Goal: Information Seeking & Learning: Learn about a topic

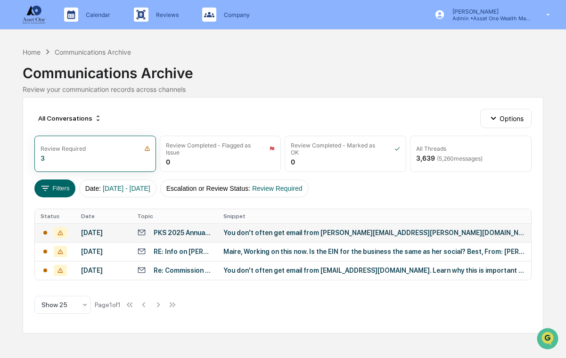
click at [218, 232] on td "You don't often get email from [PERSON_NAME][EMAIL_ADDRESS][PERSON_NAME][DOMAIN…" at bounding box center [374, 232] width 313 height 19
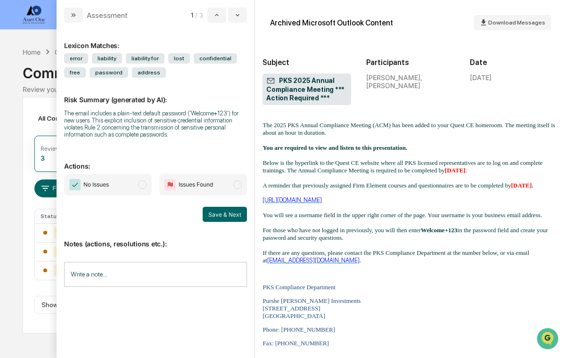
scroll to position [99, 0]
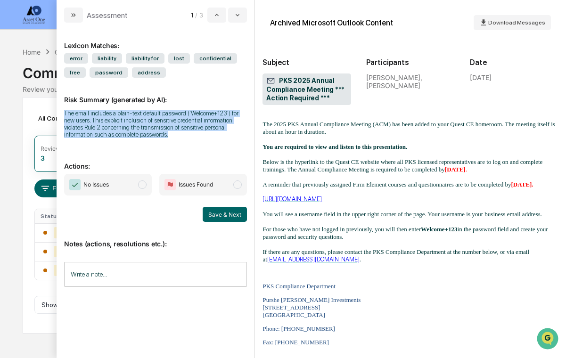
drag, startPoint x: 97, startPoint y: 145, endPoint x: 63, endPoint y: 112, distance: 47.3
click at [63, 112] on div "Lexicon Matches: error liability liability for lost confidential free password …" at bounding box center [156, 191] width 198 height 336
copy div "The email includes a plain-text default password ('Welcome+123') for new users.…"
click at [236, 12] on icon "modal" at bounding box center [238, 15] width 8 height 8
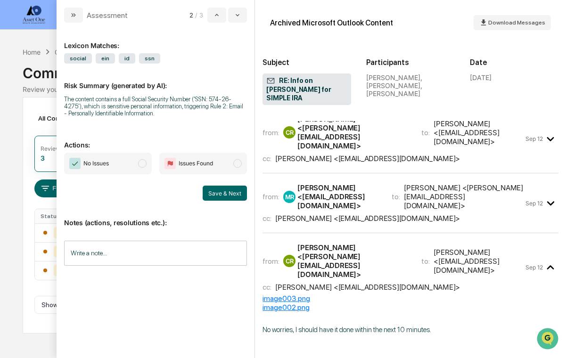
scroll to position [70, 0]
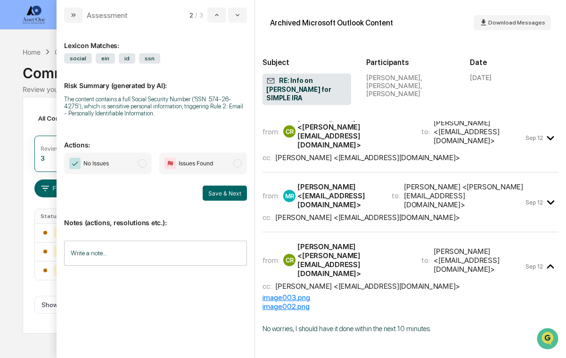
click at [361, 213] on div "[PERSON_NAME] <[EMAIL_ADDRESS][DOMAIN_NAME]>" at bounding box center [367, 217] width 185 height 9
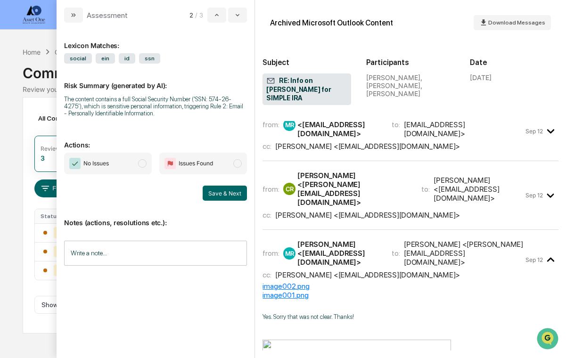
scroll to position [8, 0]
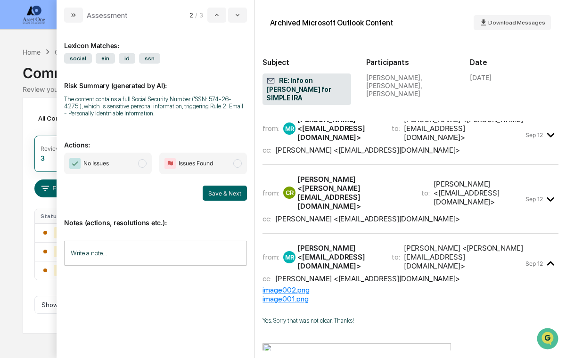
click at [363, 189] on div "from: CR [PERSON_NAME] <[PERSON_NAME][EMAIL_ADDRESS][DOMAIN_NAME]> to: [PERSON_…" at bounding box center [411, 203] width 296 height 61
click at [364, 214] on div "[PERSON_NAME] <[EMAIL_ADDRESS][DOMAIN_NAME]>" at bounding box center [367, 218] width 185 height 9
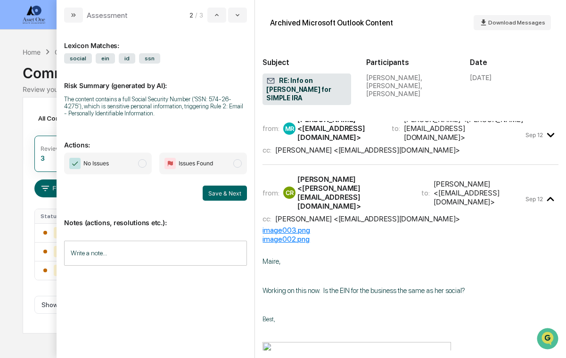
scroll to position [0, 0]
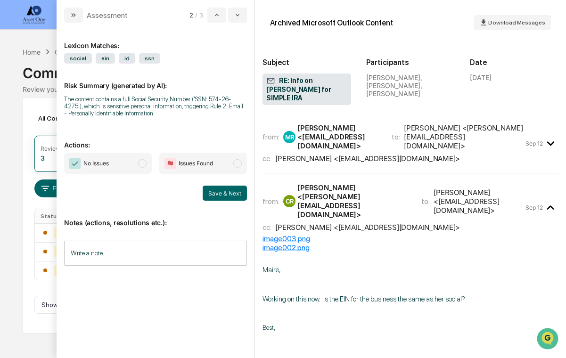
click at [365, 154] on div "[PERSON_NAME] <[EMAIL_ADDRESS][DOMAIN_NAME]>" at bounding box center [367, 158] width 185 height 9
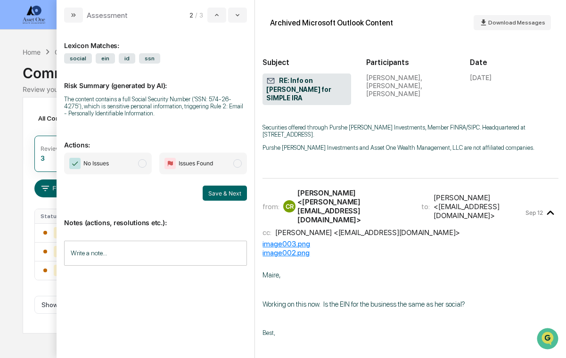
scroll to position [306, 0]
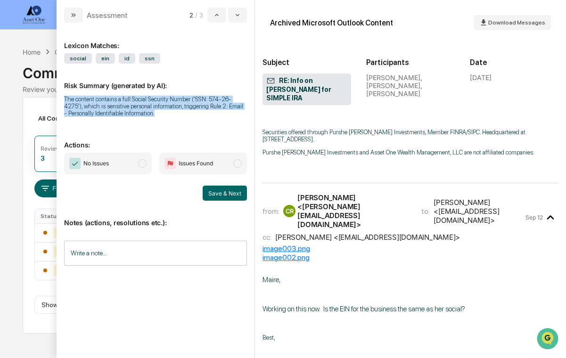
drag, startPoint x: 207, startPoint y: 114, endPoint x: 59, endPoint y: 99, distance: 148.7
click at [59, 99] on div "Lexicon Matches: social ein id ssn Risk Summary (generated by AI): The content …" at bounding box center [156, 191] width 198 height 336
copy div "The content contains a full Social Security Number ('SSN: 574-26-4275'), which …"
click at [237, 15] on icon "modal" at bounding box center [238, 15] width 4 height 2
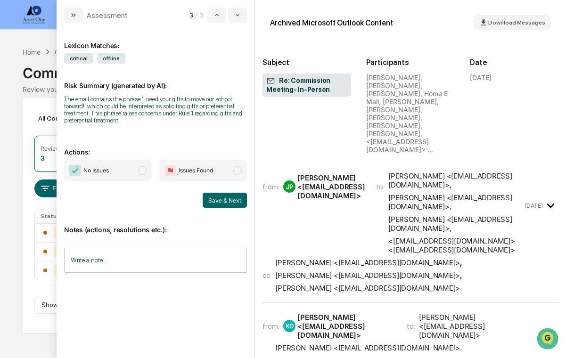
scroll to position [48, 0]
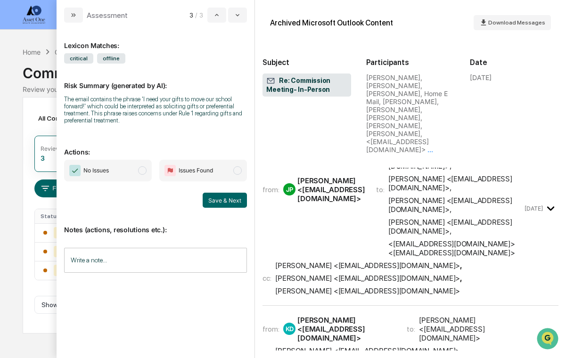
click at [307, 170] on div "from: [PERSON_NAME] <[EMAIL_ADDRESS][DOMAIN_NAME]> to: [PERSON_NAME] <[PERSON_N…" at bounding box center [393, 189] width 260 height 135
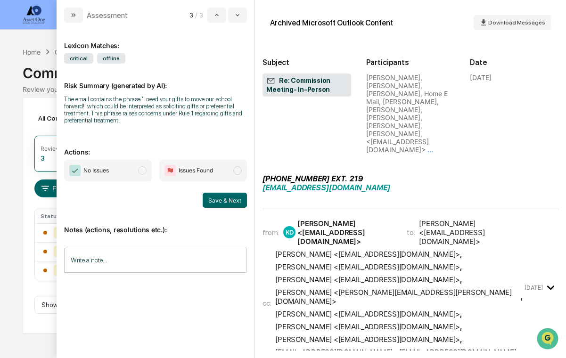
scroll to position [616, 0]
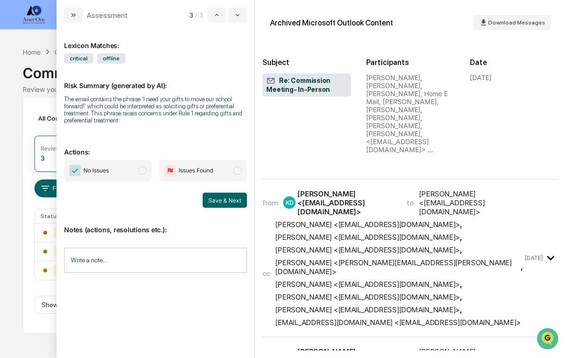
click at [377, 347] on div "[PERSON_NAME] <[EMAIL_ADDRESS][DOMAIN_NAME]>" at bounding box center [346, 360] width 98 height 27
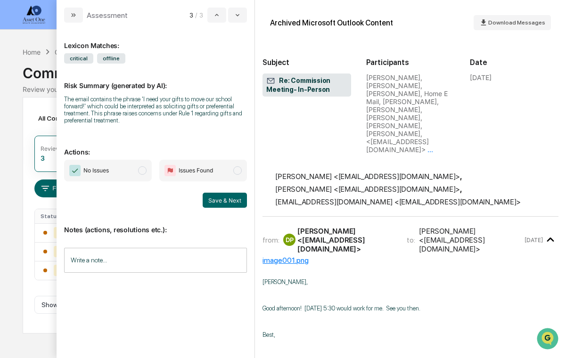
scroll to position [675, 0]
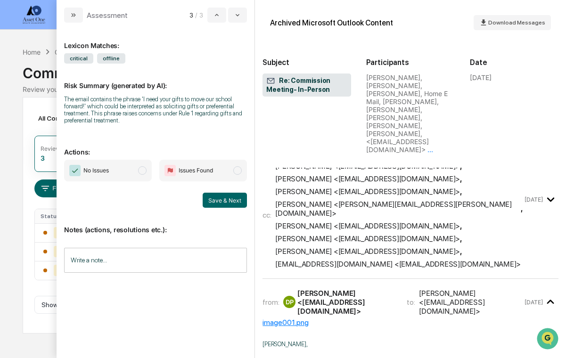
click at [381, 289] on div "from: DP [PERSON_NAME] <[EMAIL_ADDRESS][DOMAIN_NAME]> to: [PERSON_NAME] <[EMAIL…" at bounding box center [393, 302] width 260 height 27
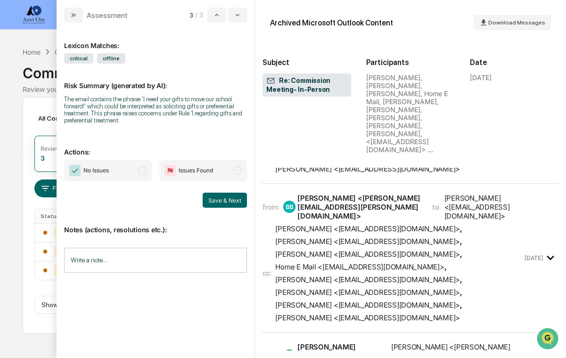
scroll to position [1121, 0]
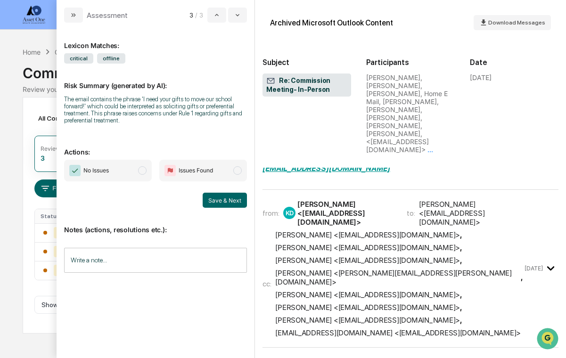
scroll to position [606, 0]
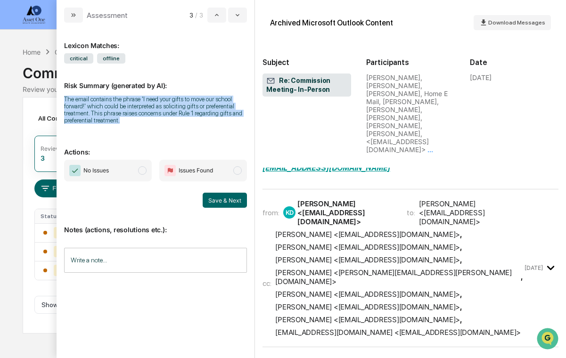
drag, startPoint x: 187, startPoint y: 120, endPoint x: 64, endPoint y: 100, distance: 124.5
click at [64, 100] on div "Lexicon Matches: critical offline Risk Summary (generated by AI): The email con…" at bounding box center [156, 191] width 198 height 336
copy div "The email contains the phrase 'I need your gifts to move our school forward!' w…"
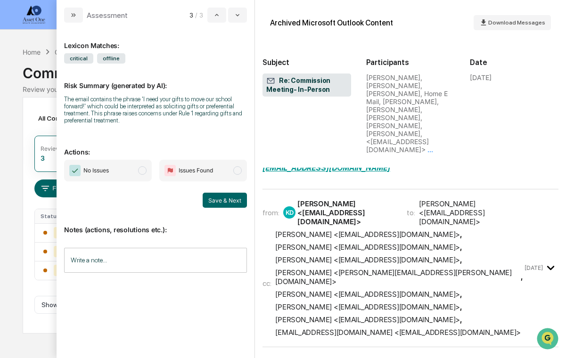
click at [15, 53] on div "Calendar Manage Tasks Reviews Approval Management Company People, Data, Setting…" at bounding box center [283, 179] width 566 height 358
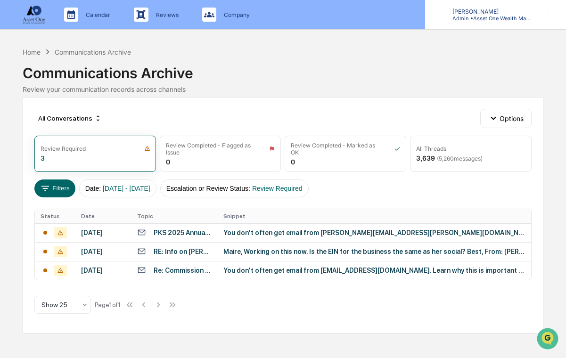
click at [492, 23] on div "[PERSON_NAME] Admin • Asset One Wealth Management" at bounding box center [495, 14] width 141 height 29
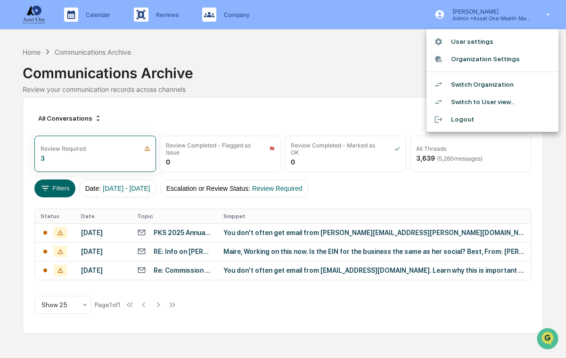
click at [488, 83] on li "Switch Organization" at bounding box center [493, 84] width 132 height 17
